Goal: Task Accomplishment & Management: Use online tool/utility

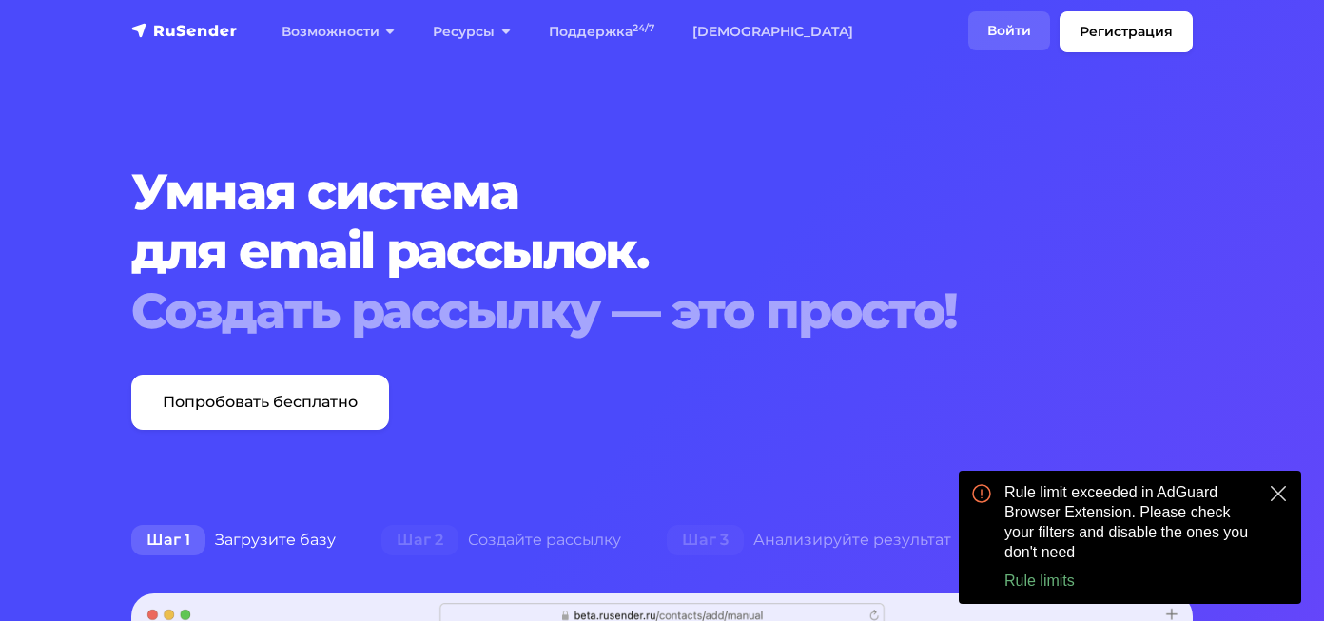
click at [990, 30] on link "Войти" at bounding box center [1009, 30] width 82 height 39
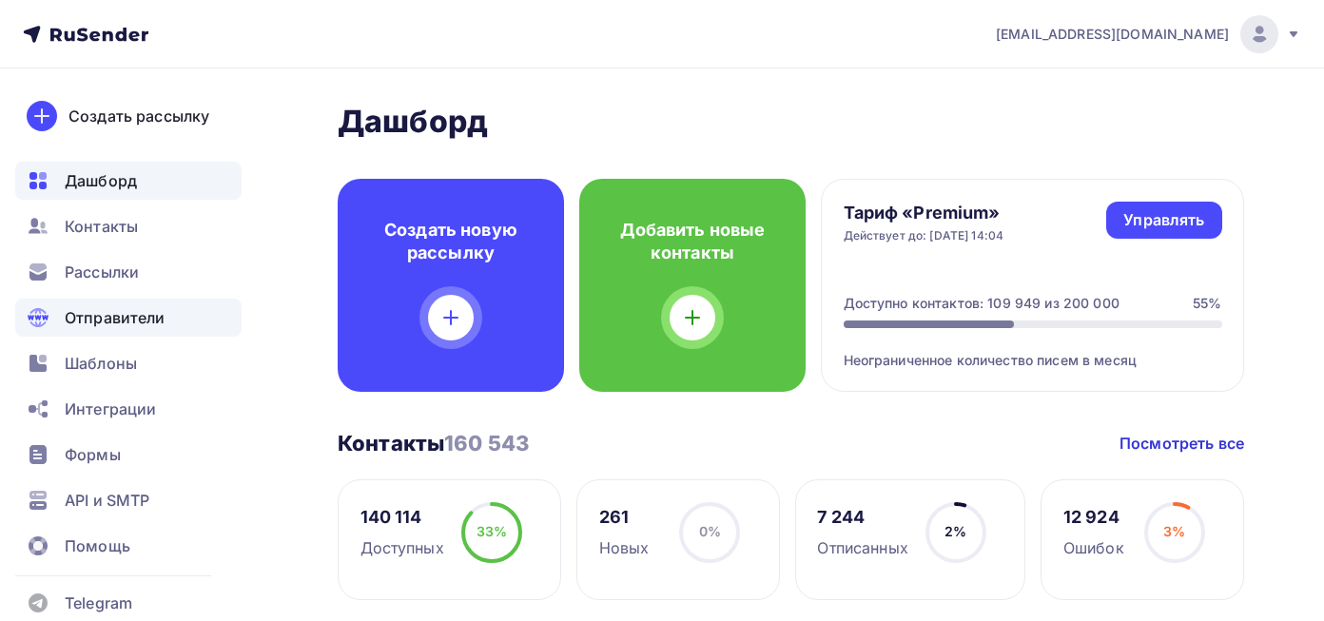
click at [163, 325] on span "Отправители" at bounding box center [115, 317] width 101 height 23
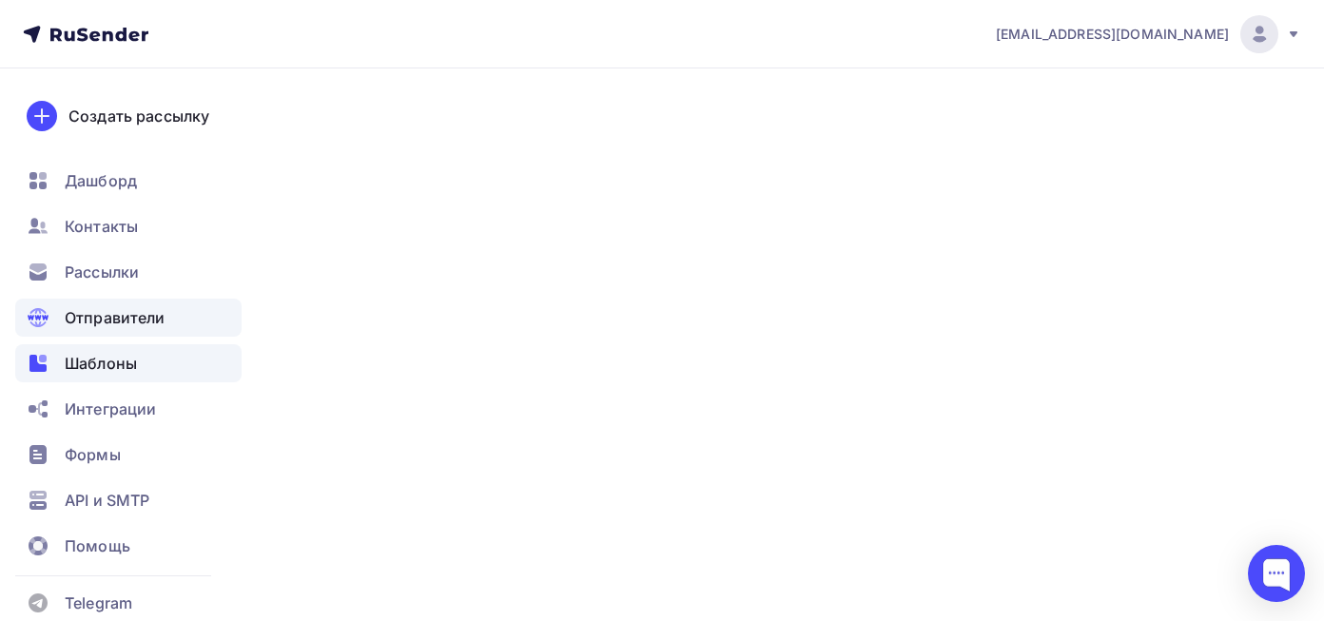
click at [175, 363] on div "Шаблоны" at bounding box center [128, 363] width 226 height 38
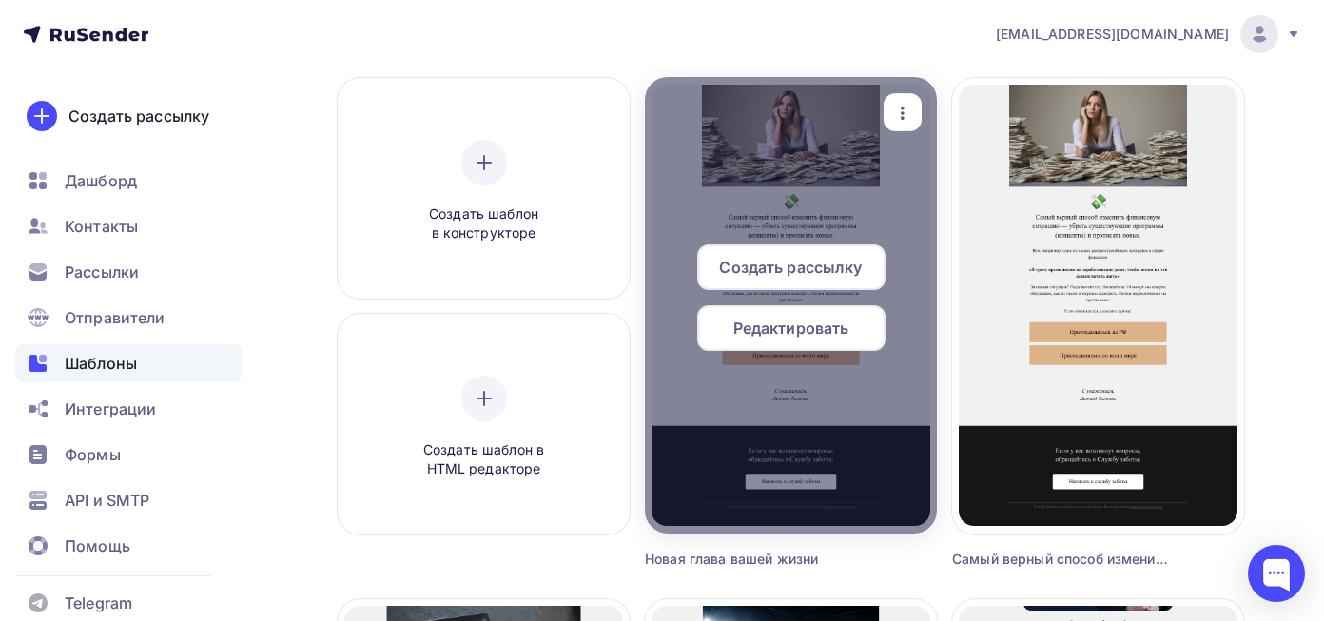
scroll to position [165, 0]
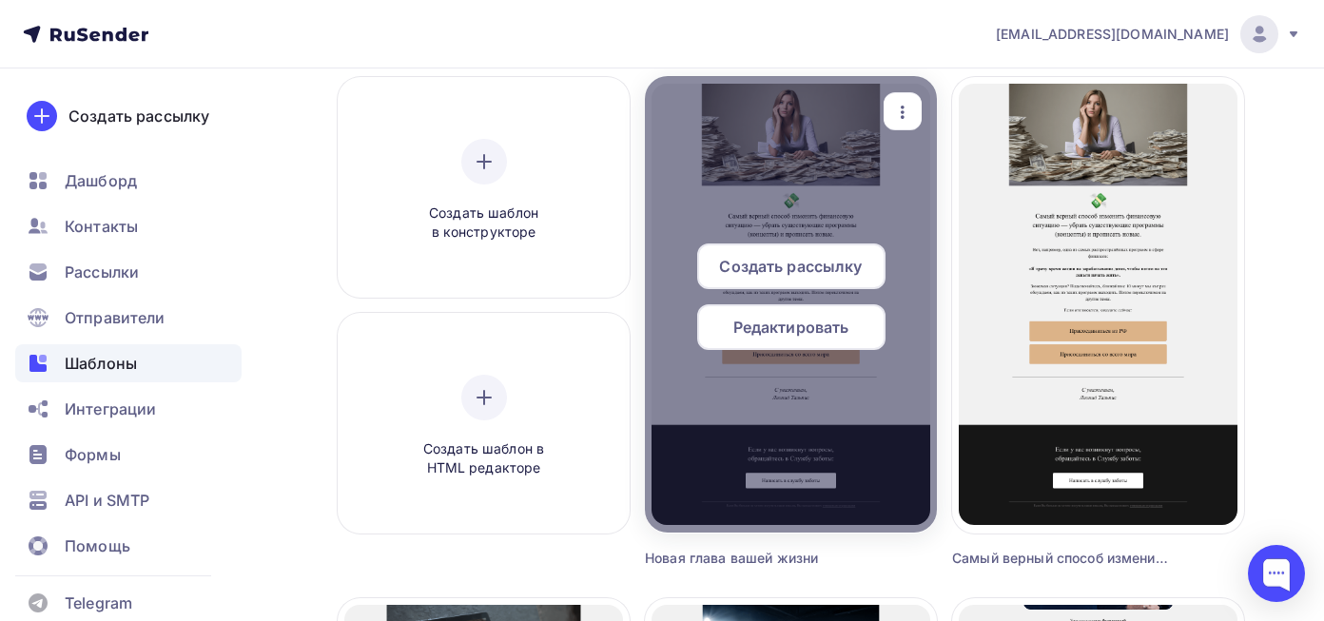
click at [796, 326] on span "Редактировать" at bounding box center [791, 327] width 116 height 23
